Goal: Navigation & Orientation: Find specific page/section

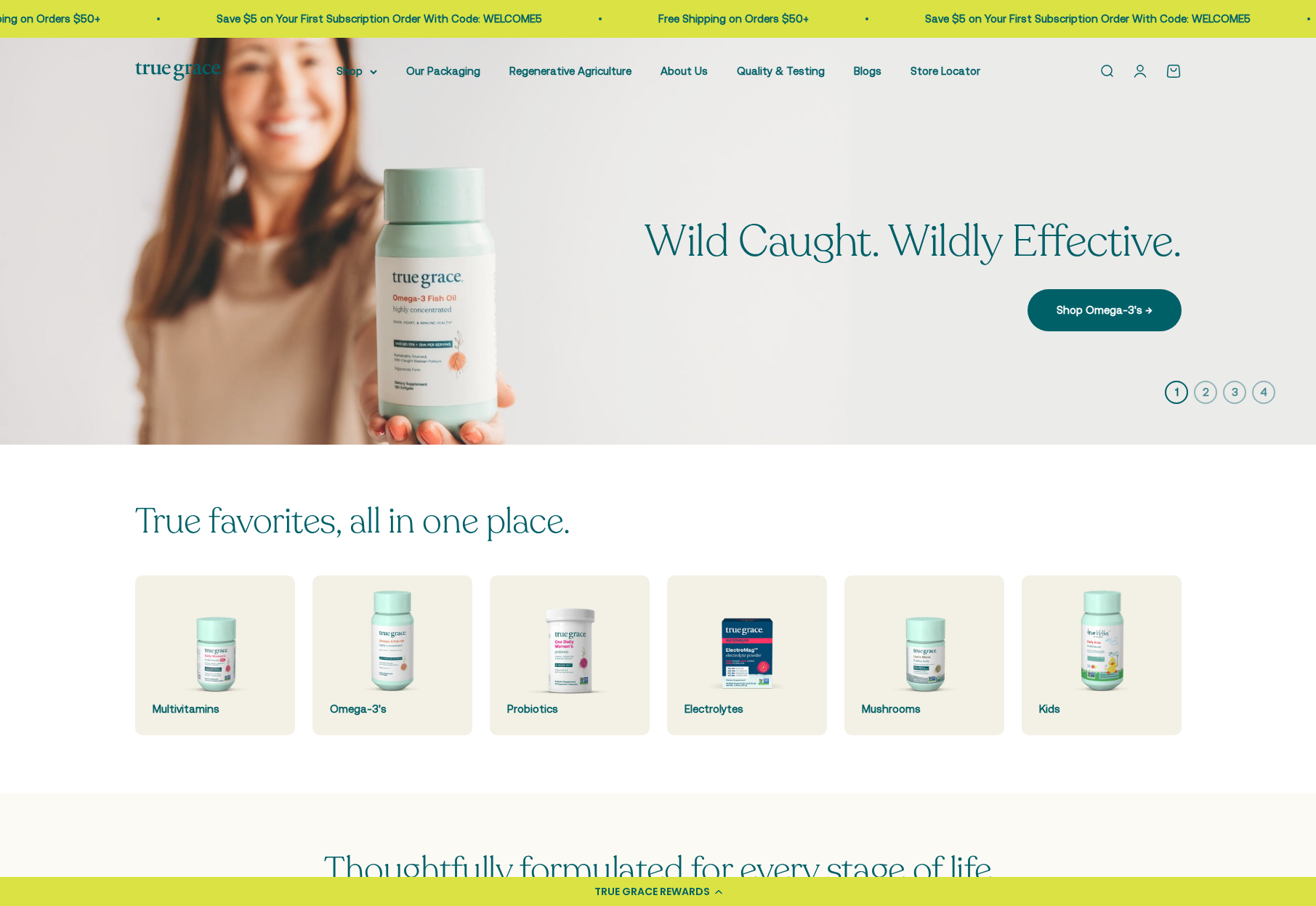
click at [1136, 69] on link "Open account page" at bounding box center [1140, 71] width 16 height 16
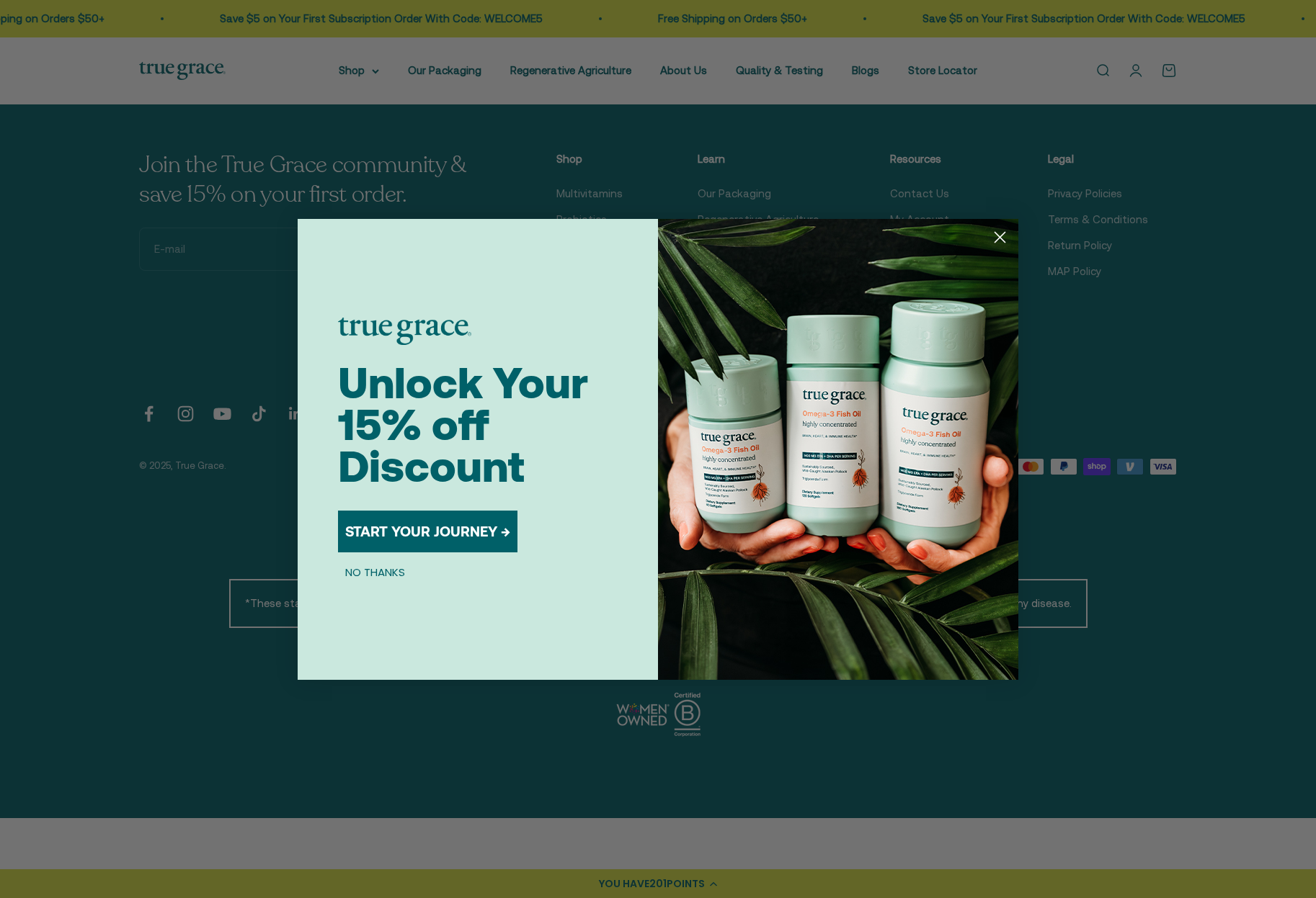
click at [1001, 231] on circle "Close dialog" at bounding box center [1000, 236] width 24 height 24
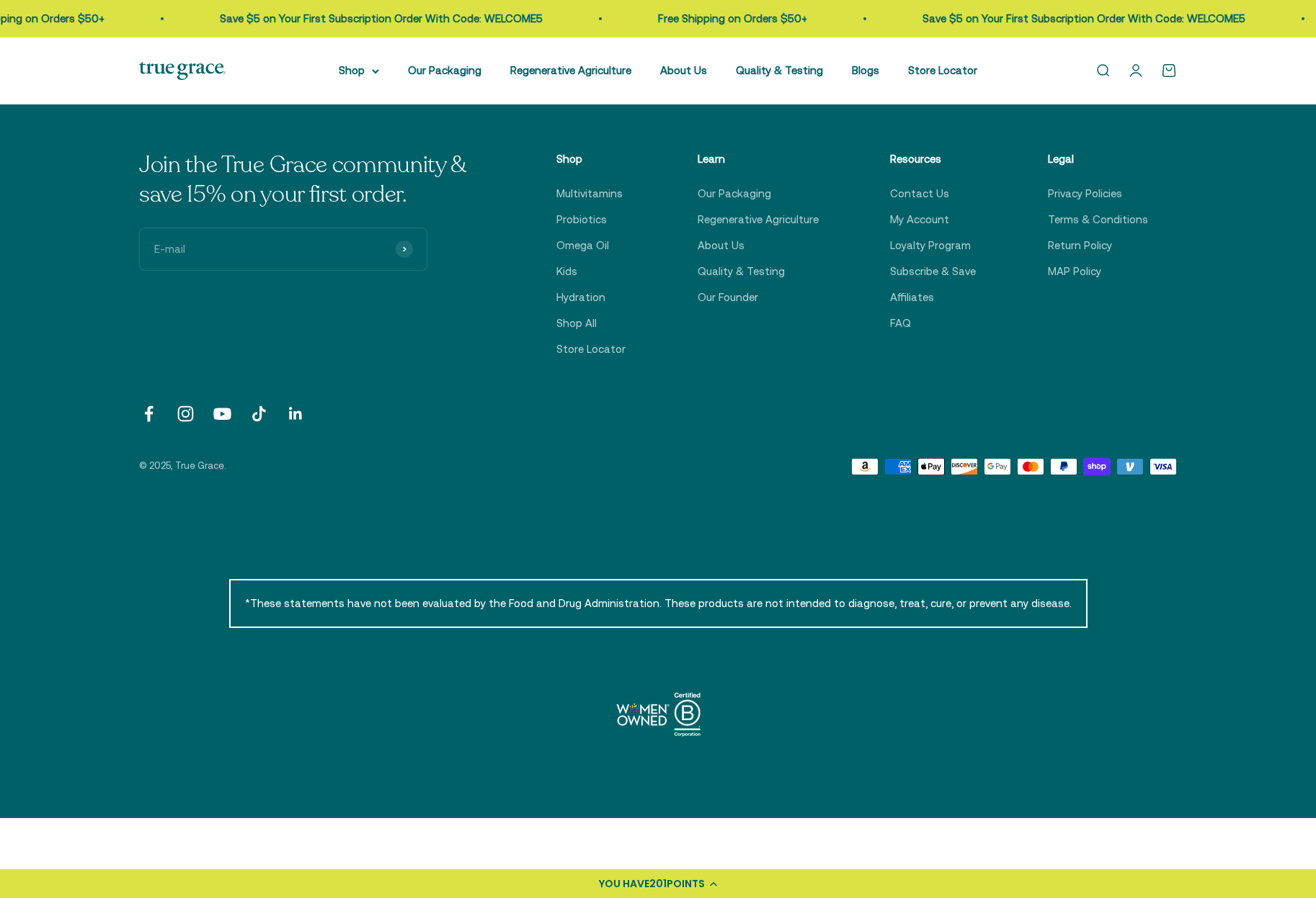
click at [1142, 70] on link "Open account page" at bounding box center [1135, 71] width 16 height 16
